Goal: Task Accomplishment & Management: Use online tool/utility

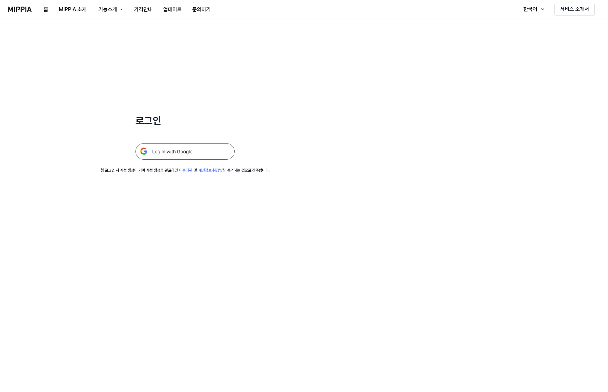
click at [178, 156] on img at bounding box center [184, 151] width 99 height 17
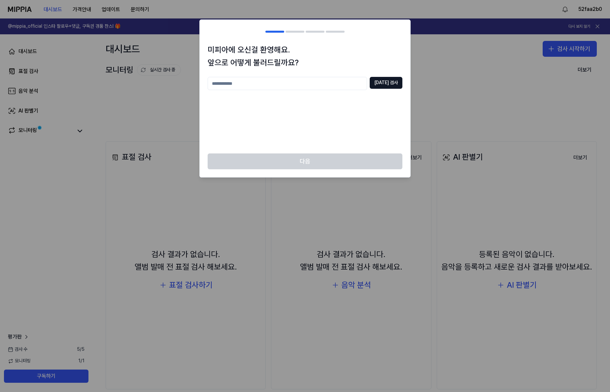
click at [288, 87] on input "text" at bounding box center [287, 83] width 159 height 13
type input "***"
click at [393, 80] on button "[DATE] 검사" at bounding box center [386, 83] width 33 height 12
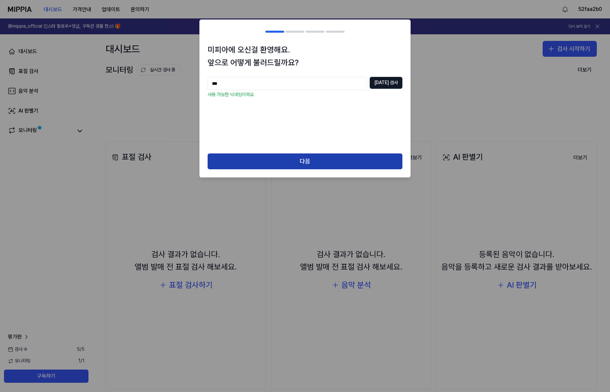
click at [312, 155] on button "다음" at bounding box center [305, 162] width 195 height 16
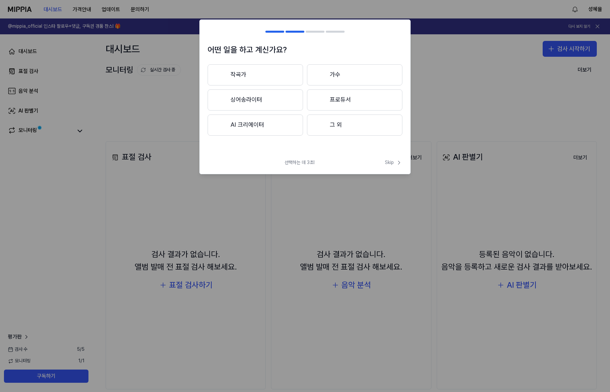
click at [327, 128] on button "그 외" at bounding box center [354, 125] width 95 height 21
click at [249, 105] on button "3년 이하" at bounding box center [255, 100] width 95 height 22
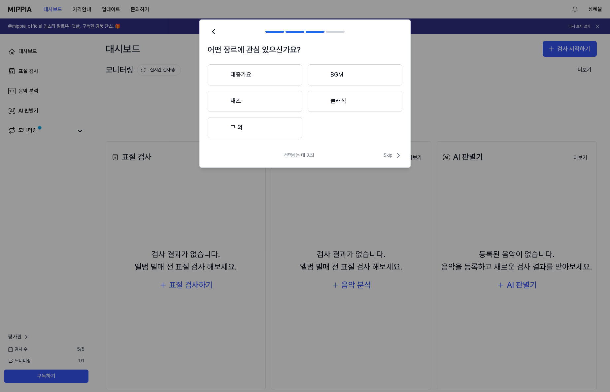
click at [257, 71] on button "대중가요" at bounding box center [255, 74] width 95 height 21
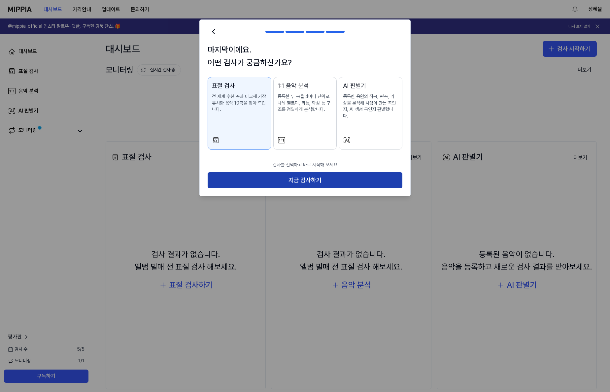
click at [342, 174] on button "지금 검사하기" at bounding box center [305, 180] width 195 height 16
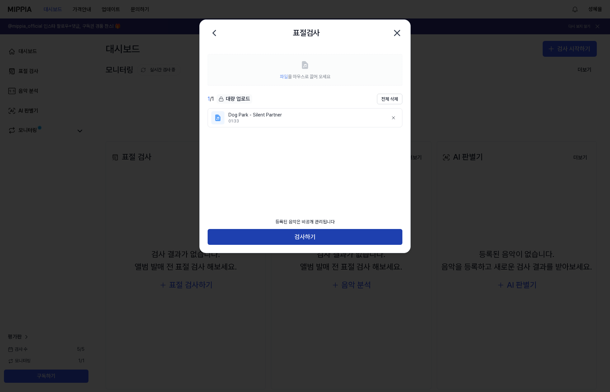
click at [309, 239] on button "검사하기" at bounding box center [305, 237] width 195 height 16
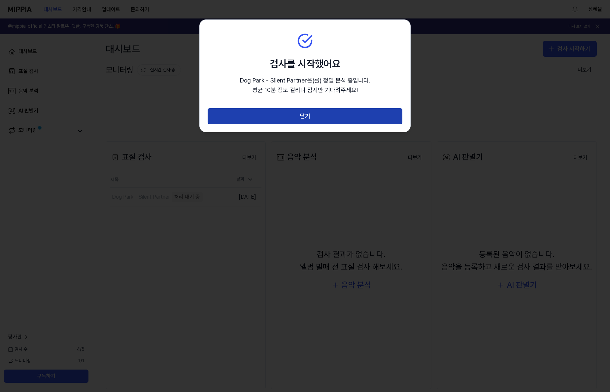
click at [310, 115] on button "닫기" at bounding box center [305, 116] width 195 height 16
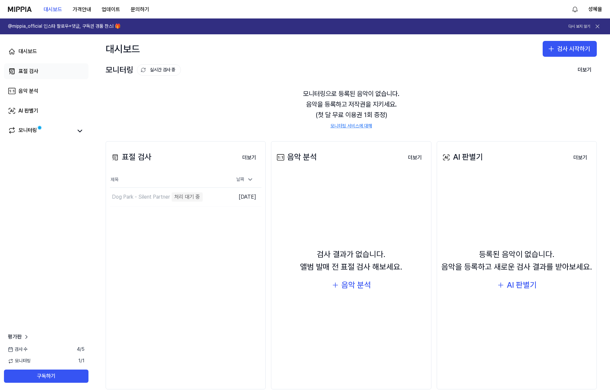
click at [37, 72] on div "표절 검사" at bounding box center [28, 71] width 20 height 8
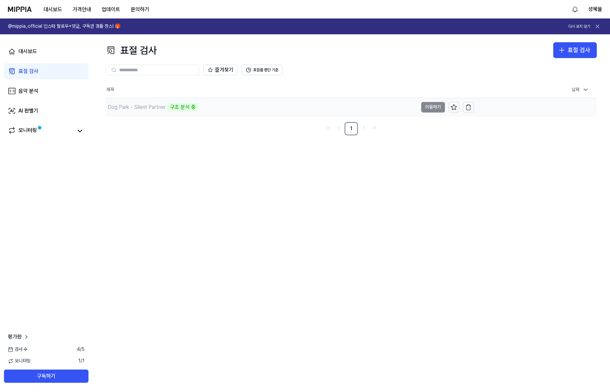
click at [433, 110] on td "Dog Park - Silent Partner 구조 분석 중 이동하기" at bounding box center [290, 107] width 369 height 18
click at [598, 25] on icon at bounding box center [597, 26] width 7 height 7
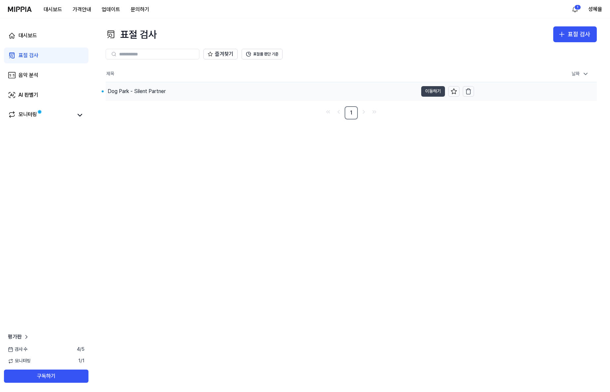
click at [432, 90] on button "이동하기" at bounding box center [433, 91] width 24 height 11
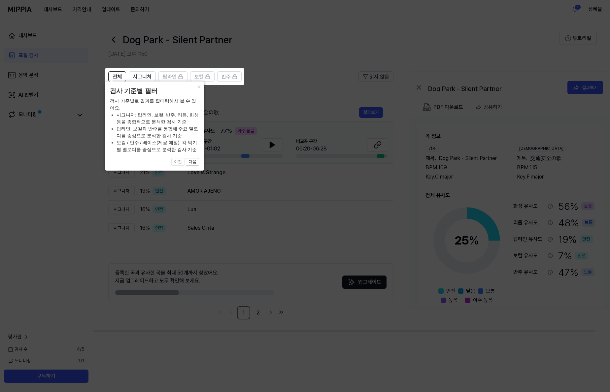
click at [292, 73] on icon at bounding box center [305, 196] width 610 height 392
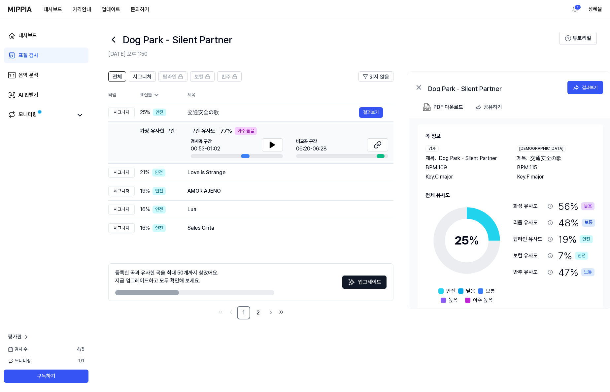
click at [116, 40] on icon at bounding box center [113, 39] width 11 height 11
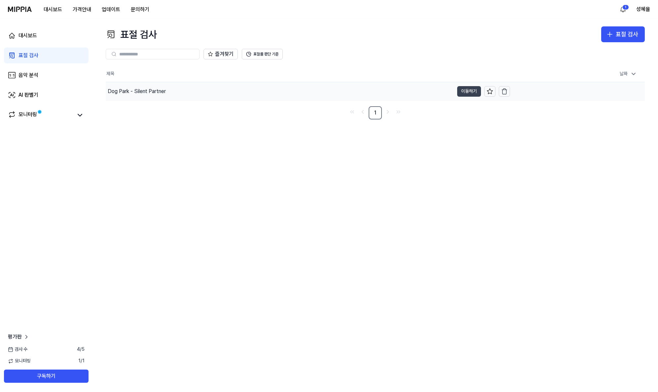
click at [465, 90] on button "이동하기" at bounding box center [469, 91] width 24 height 11
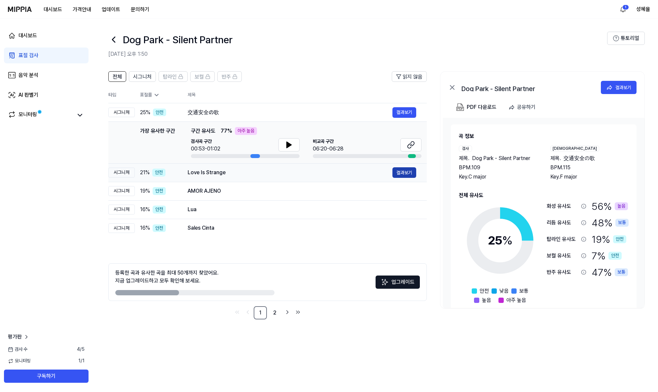
click at [407, 175] on button "결과보기" at bounding box center [404, 172] width 24 height 11
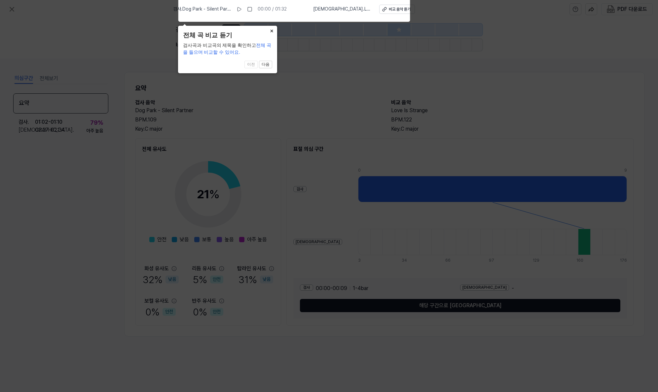
click at [270, 30] on button "×" at bounding box center [271, 30] width 11 height 9
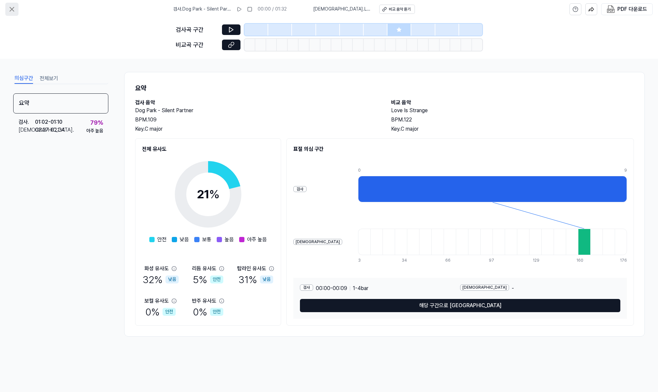
click at [14, 9] on icon at bounding box center [12, 9] width 8 height 8
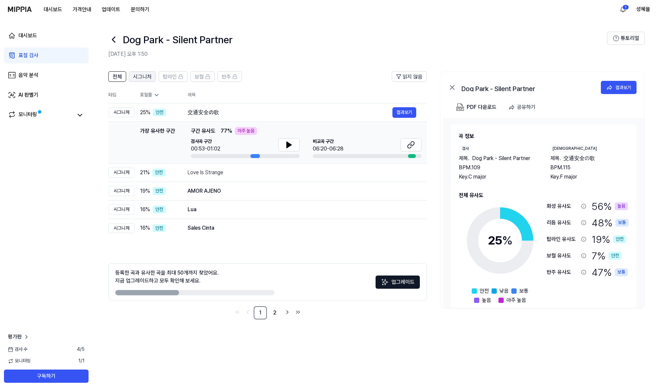
click at [137, 76] on span "시그니처" at bounding box center [142, 77] width 18 height 8
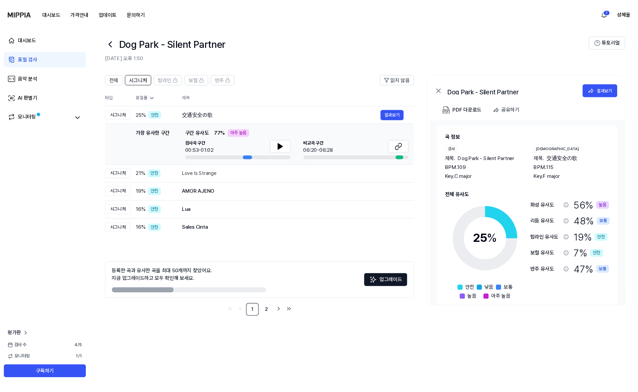
scroll to position [1, 0]
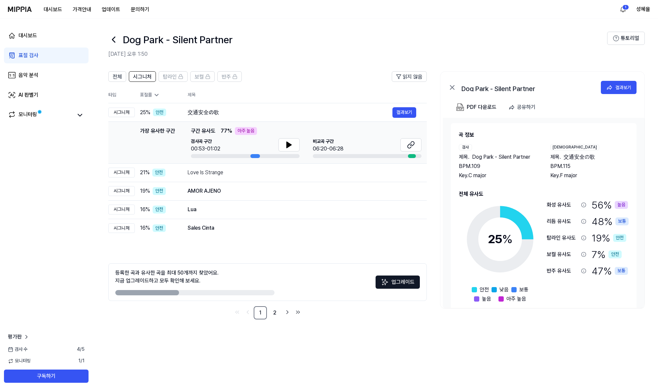
drag, startPoint x: 450, startPoint y: 243, endPoint x: 445, endPoint y: 248, distance: 6.3
click at [448, 246] on div "곡 정보 검사 제목 . Dog Park - Silent Partner BPM. 109 Key. C major 비교 제목 . 交通安全の歌 BPM…" at bounding box center [543, 213] width 201 height 190
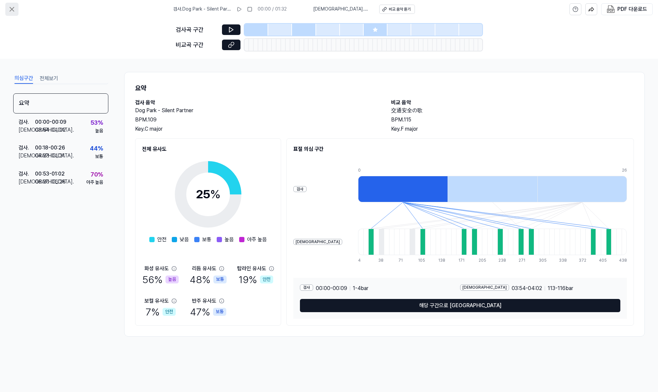
click at [13, 7] on icon at bounding box center [12, 9] width 8 height 8
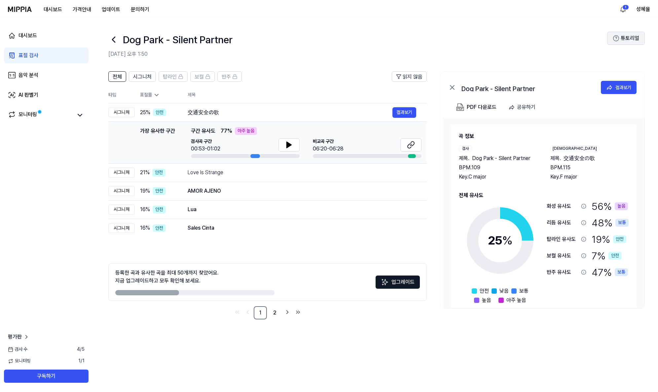
click at [610, 39] on button "튜토리얼" at bounding box center [626, 38] width 38 height 13
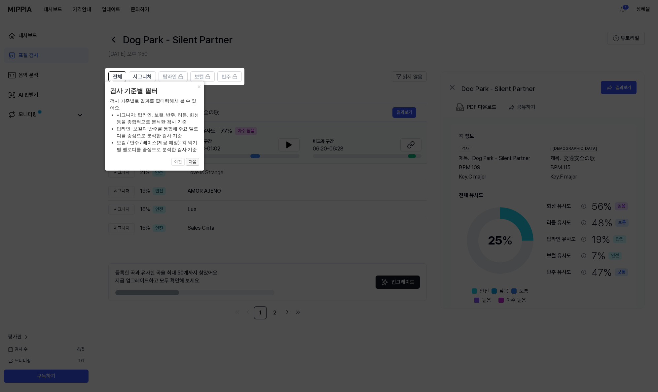
click at [196, 162] on button "다음" at bounding box center [192, 162] width 13 height 8
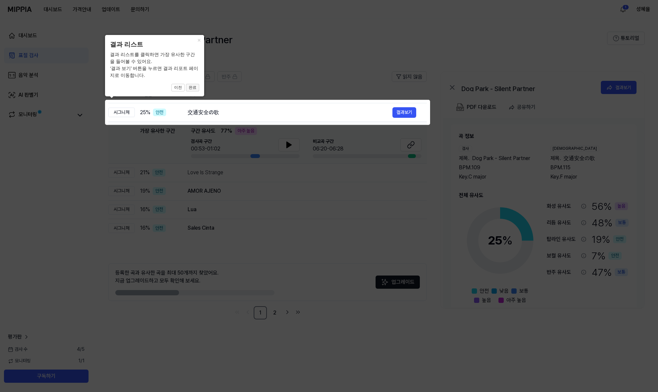
click at [194, 88] on button "완료" at bounding box center [192, 88] width 13 height 8
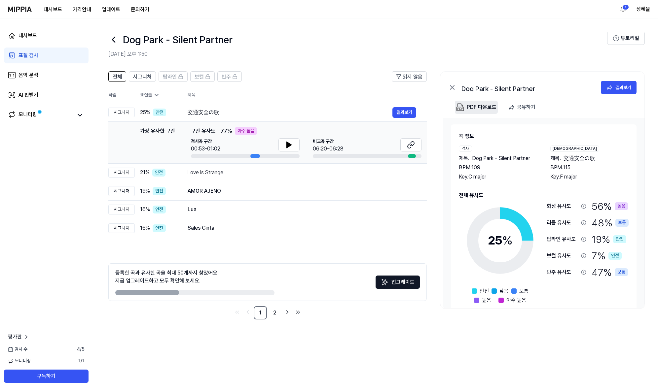
click at [481, 109] on div "PDF 다운로드" at bounding box center [482, 107] width 30 height 9
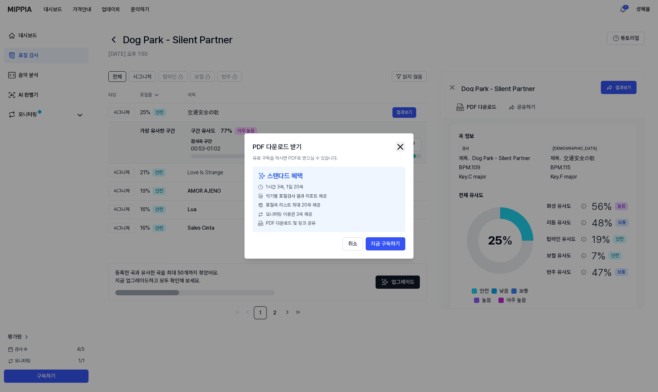
click at [402, 150] on img "button" at bounding box center [400, 147] width 10 height 10
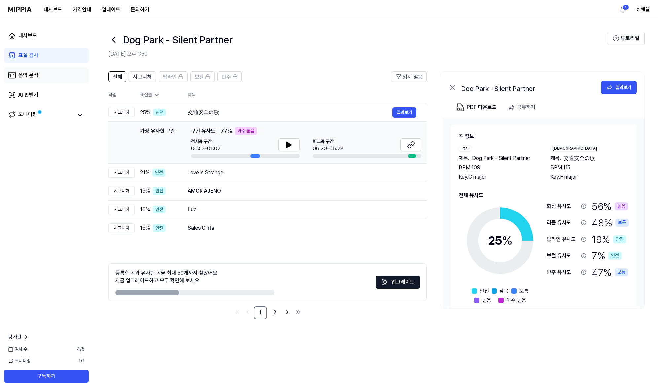
click at [27, 72] on div "음악 분석" at bounding box center [28, 75] width 20 height 8
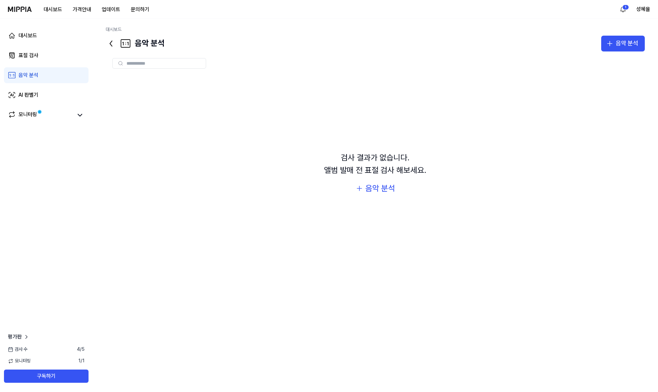
click at [385, 197] on div "검사 결과가 없습니다. 앨범 발매 전 표절 검사 해보세요. 음악 분석" at bounding box center [375, 173] width 539 height 196
click at [387, 189] on div "음악 분석" at bounding box center [380, 188] width 30 height 13
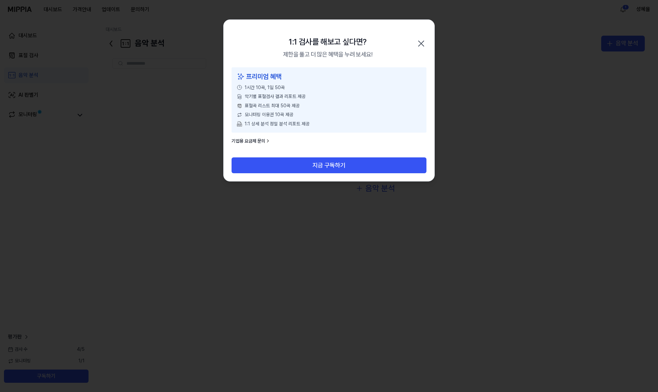
click at [422, 44] on icon "button" at bounding box center [420, 43] width 5 height 5
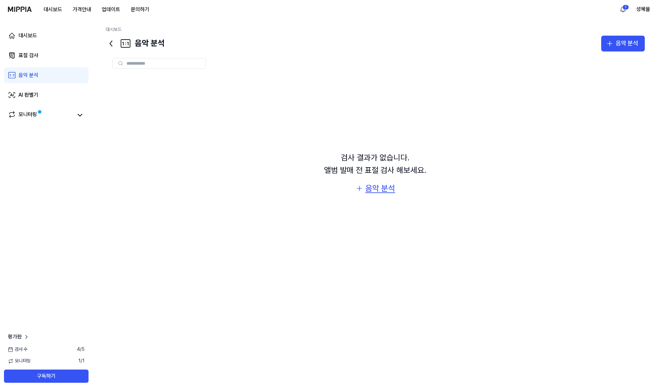
click at [374, 186] on div "음악 분석" at bounding box center [380, 188] width 30 height 13
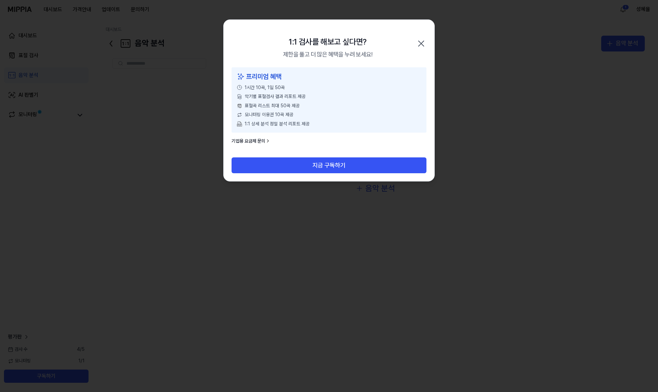
click at [420, 45] on icon "button" at bounding box center [421, 43] width 11 height 11
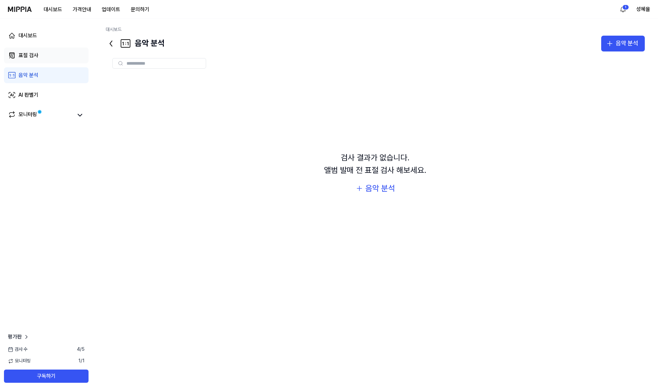
click at [28, 53] on div "표절 검사" at bounding box center [28, 56] width 20 height 8
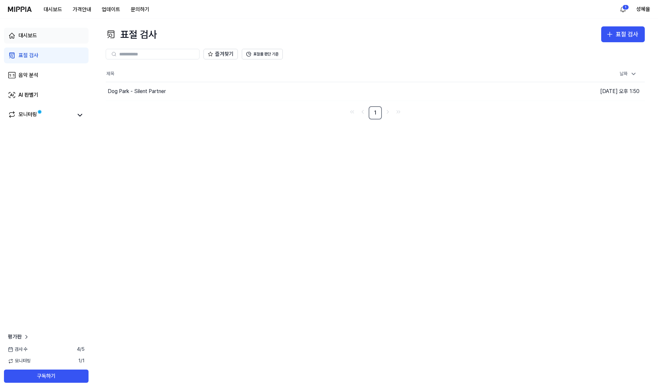
click at [25, 34] on div "대시보드" at bounding box center [27, 36] width 18 height 8
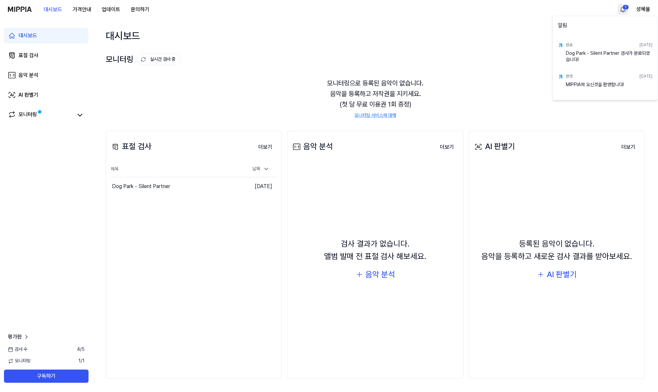
click at [610, 7] on html "대시보드 가격안내 업데이트 문의하기 1 성혜율 대시보드 표절 검사 음악 분석 AI 판별기 모니터링 평가판 검사 [DATE] 모니터링 1 / 1…" at bounding box center [329, 196] width 658 height 392
click at [528, 22] on html "대시보드 가격안내 업데이트 문의하기 성혜율 대시보드 표절 검사 음악 분석 AI 판별기 모니터링 평가판 검사 [DATE] 모니터링 1 / 1 구…" at bounding box center [329, 196] width 658 height 392
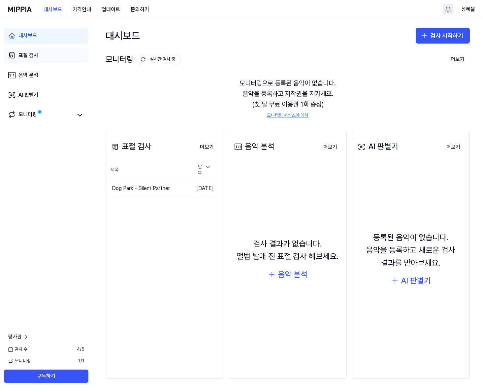
click at [28, 55] on div "표절 검사" at bounding box center [28, 56] width 20 height 8
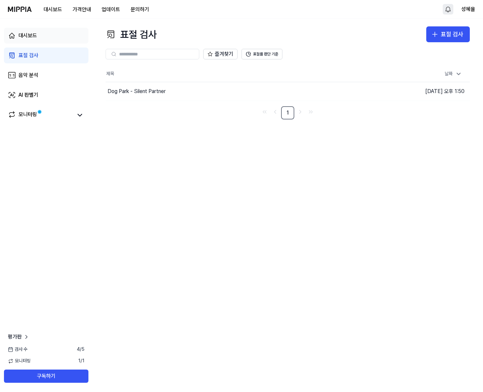
click at [30, 32] on div "대시보드" at bounding box center [27, 36] width 18 height 8
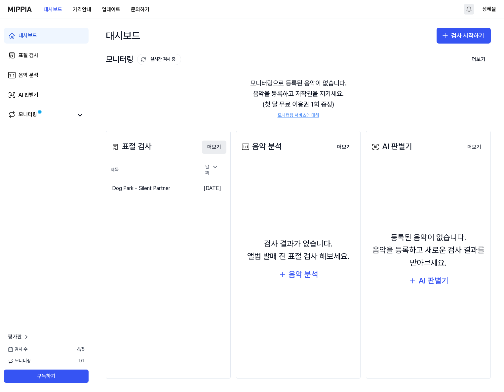
click at [214, 149] on button "더보기" at bounding box center [214, 147] width 24 height 13
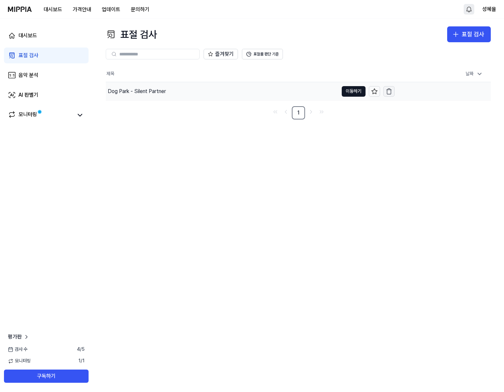
click at [385, 92] on icon "button" at bounding box center [388, 91] width 7 height 7
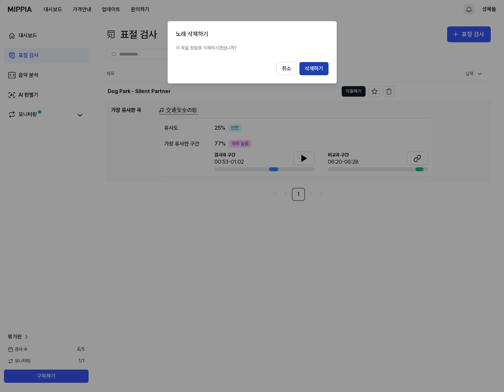
click at [322, 70] on button "삭제하기" at bounding box center [313, 68] width 29 height 13
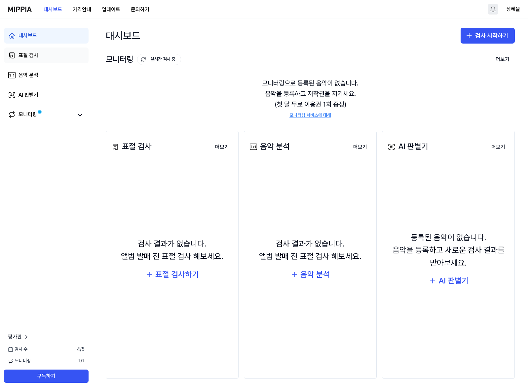
click at [30, 55] on div "표절 검사" at bounding box center [28, 56] width 20 height 8
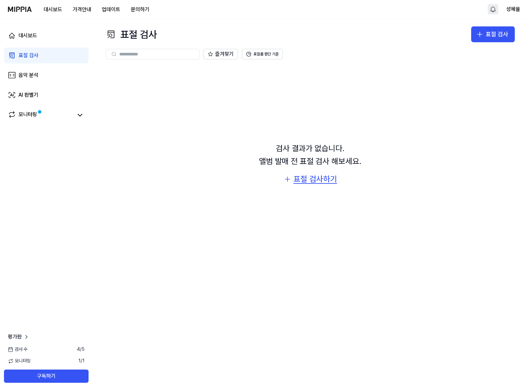
click at [304, 185] on div "표절 검사하기" at bounding box center [315, 179] width 44 height 13
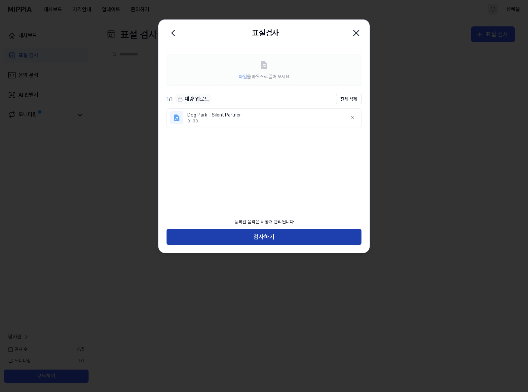
click at [270, 240] on button "검사하기" at bounding box center [263, 237] width 195 height 16
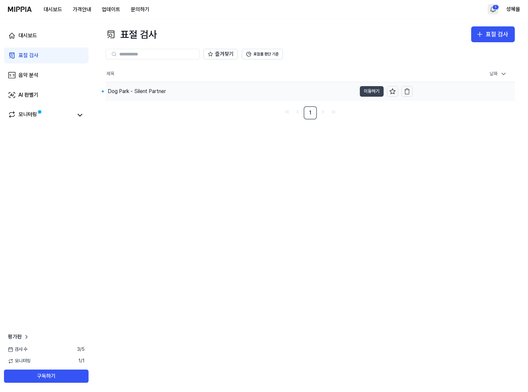
click at [375, 95] on button "이동하기" at bounding box center [372, 91] width 24 height 11
